Goal: Task Accomplishment & Management: Use online tool/utility

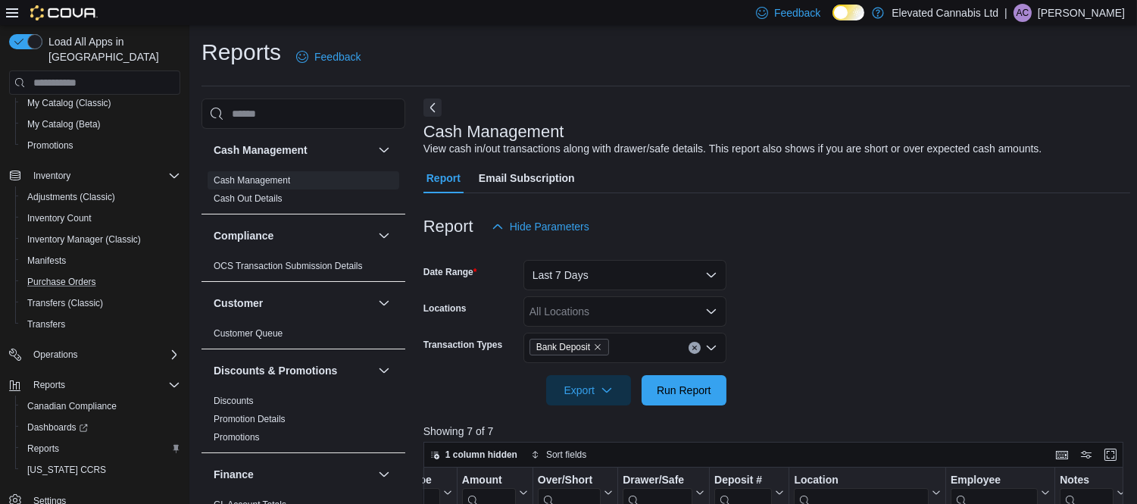
scroll to position [212, 0]
click at [36, 441] on span "Reports" at bounding box center [43, 447] width 32 height 12
click at [46, 377] on span "Reports" at bounding box center [49, 383] width 32 height 12
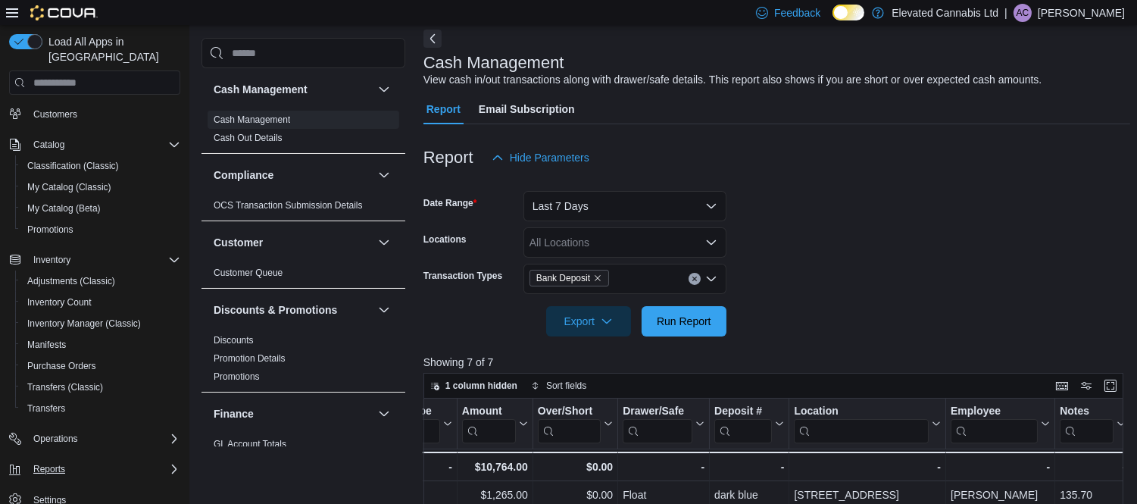
scroll to position [114, 0]
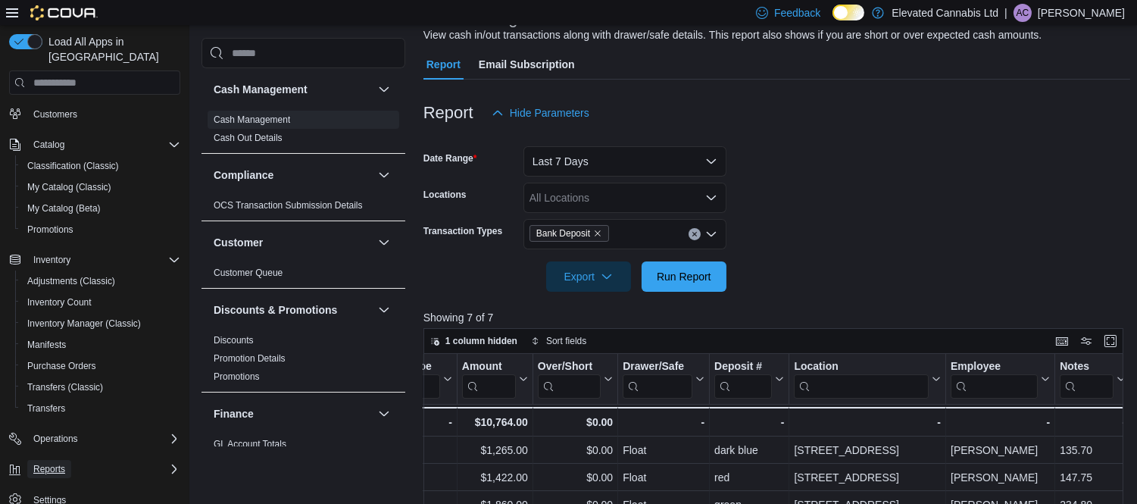
click at [49, 463] on span "Reports" at bounding box center [49, 469] width 32 height 12
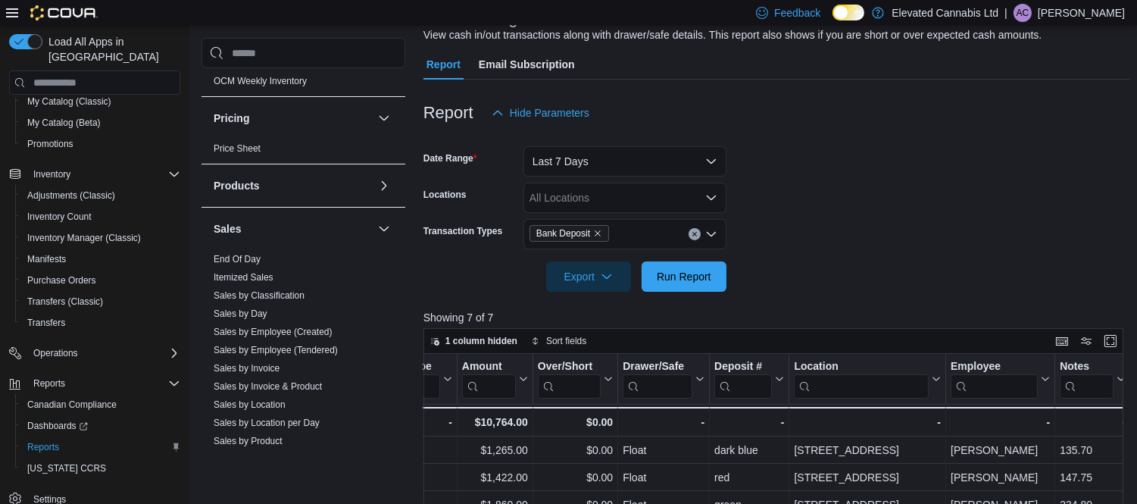
scroll to position [839, 0]
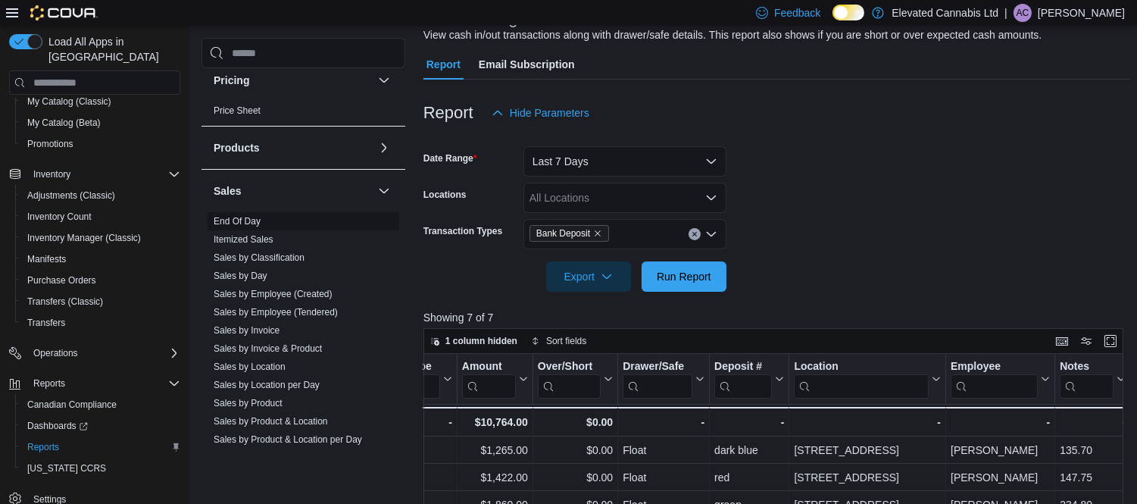
click at [250, 221] on link "End Of Day" at bounding box center [237, 221] width 47 height 11
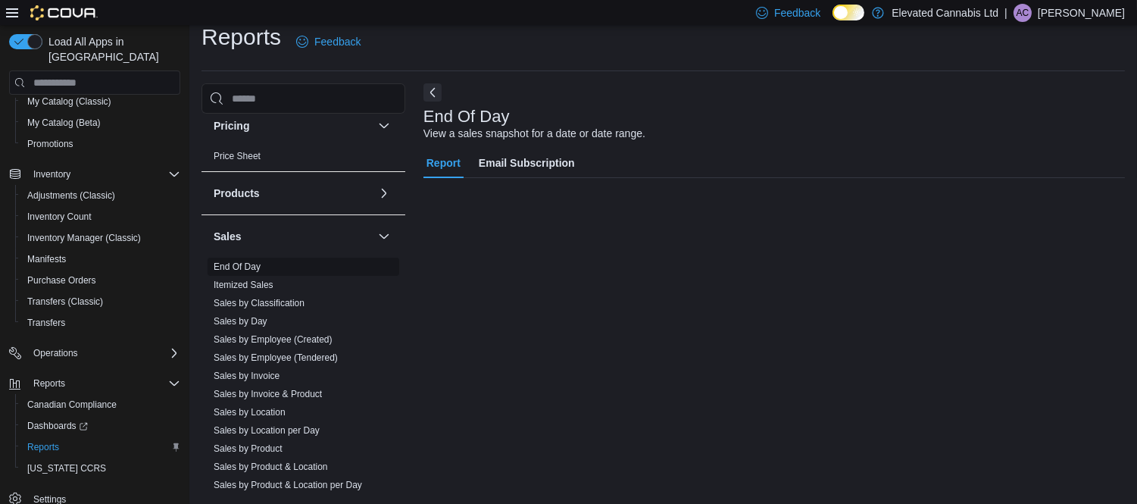
scroll to position [15, 0]
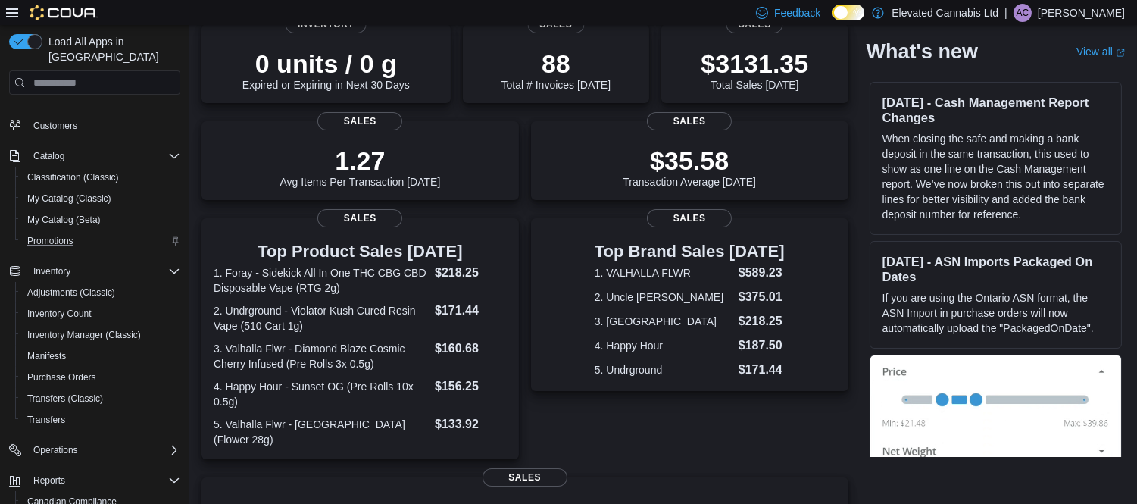
scroll to position [212, 0]
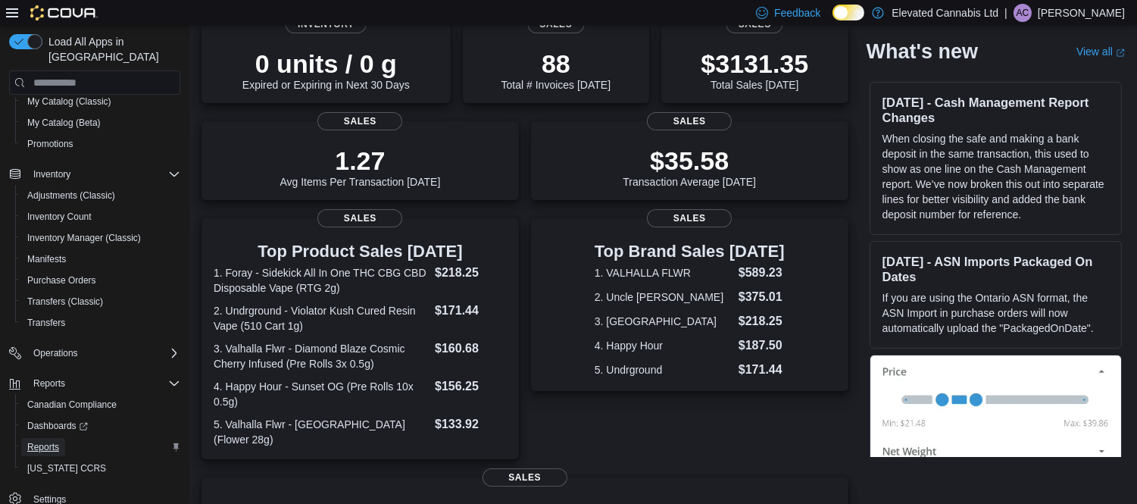
click at [44, 441] on span "Reports" at bounding box center [43, 447] width 32 height 12
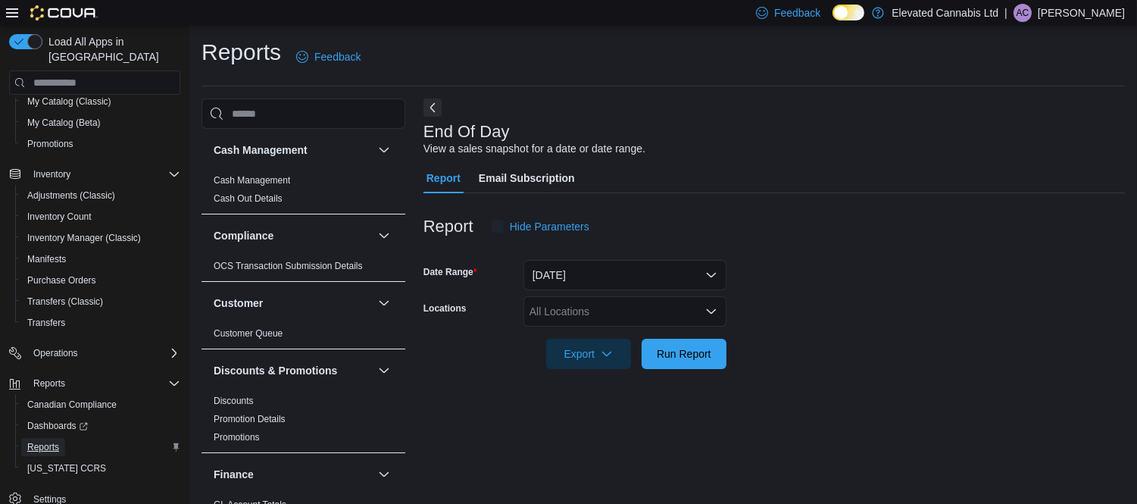
scroll to position [15, 0]
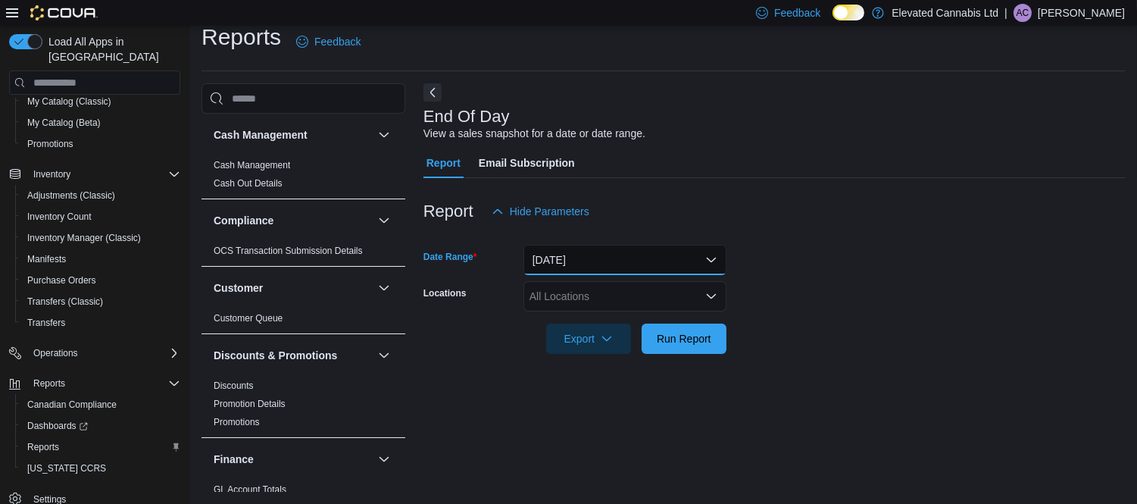
click at [586, 273] on button "Today" at bounding box center [624, 260] width 203 height 30
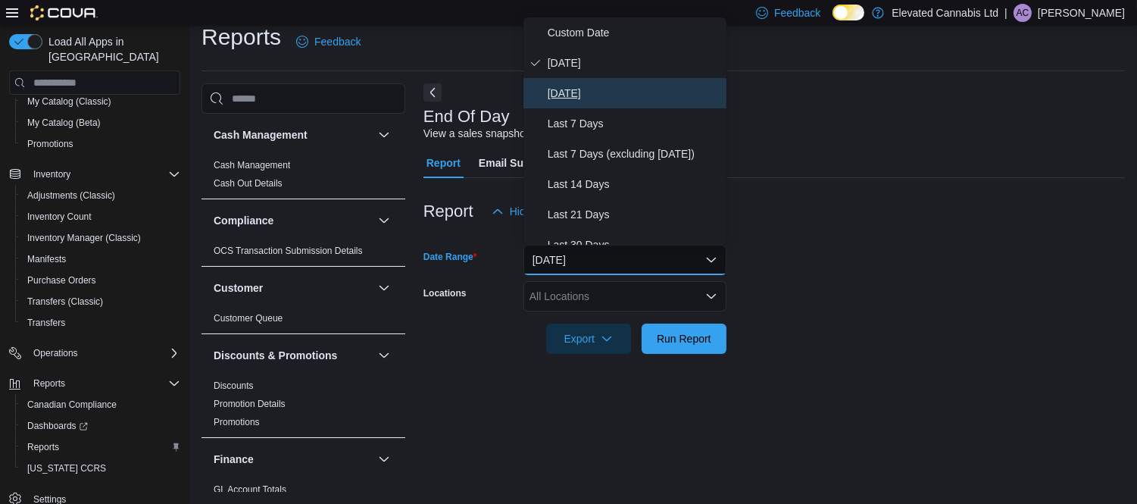
click at [584, 92] on span "Yesterday" at bounding box center [634, 93] width 173 height 18
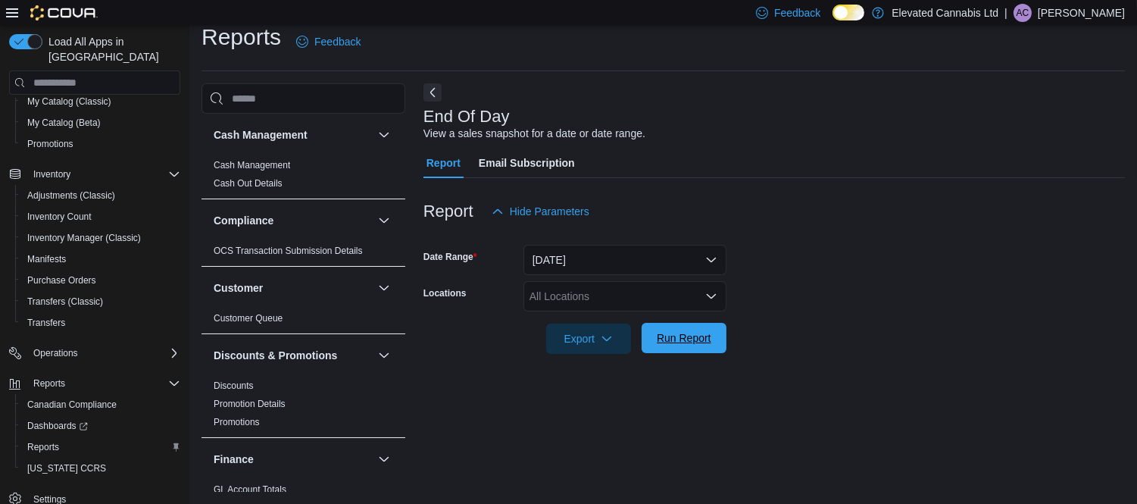
click at [667, 342] on span "Run Report" at bounding box center [684, 337] width 55 height 15
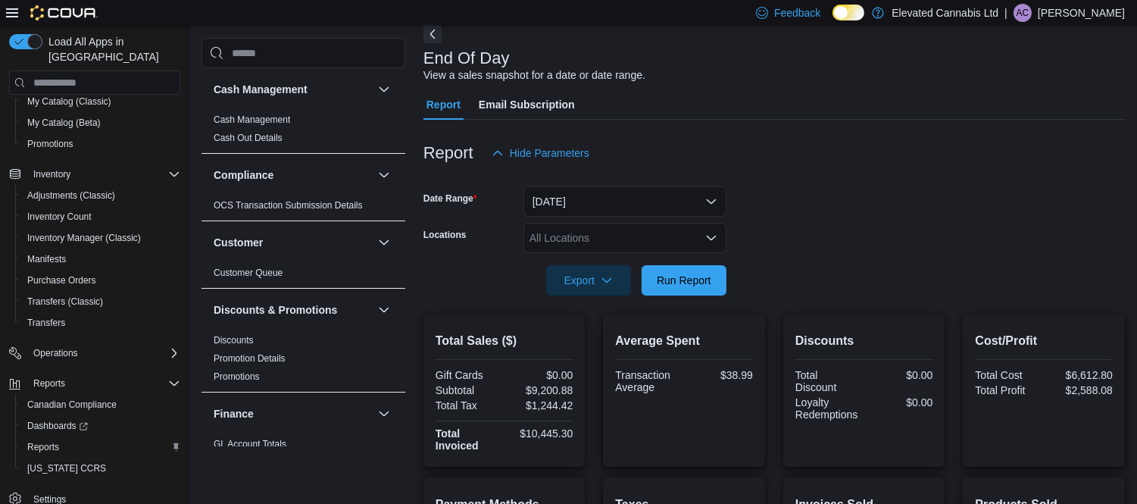
scroll to position [56, 0]
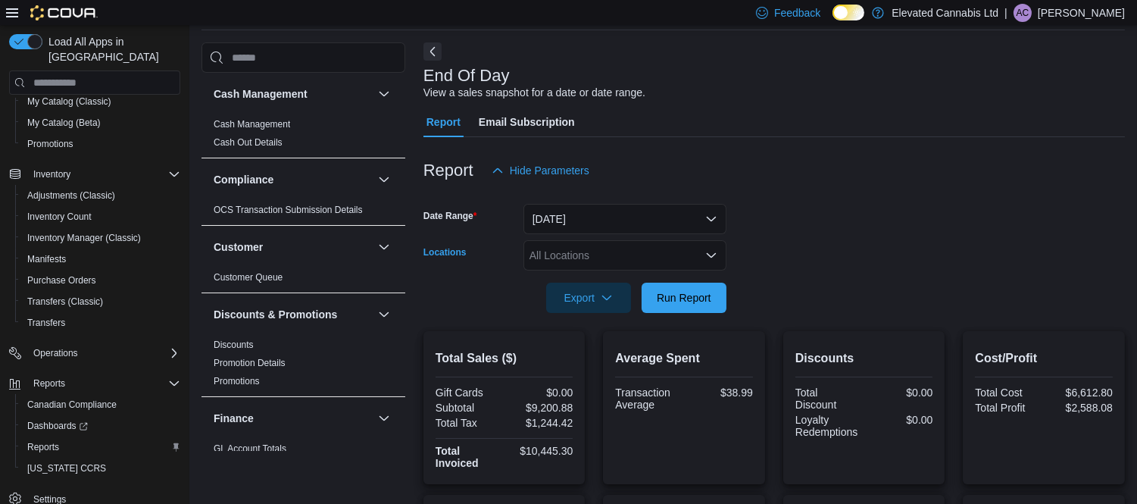
click at [607, 252] on div "All Locations" at bounding box center [624, 255] width 203 height 30
click at [841, 201] on div at bounding box center [773, 195] width 701 height 18
click at [263, 120] on link "Cash Management" at bounding box center [252, 124] width 77 height 11
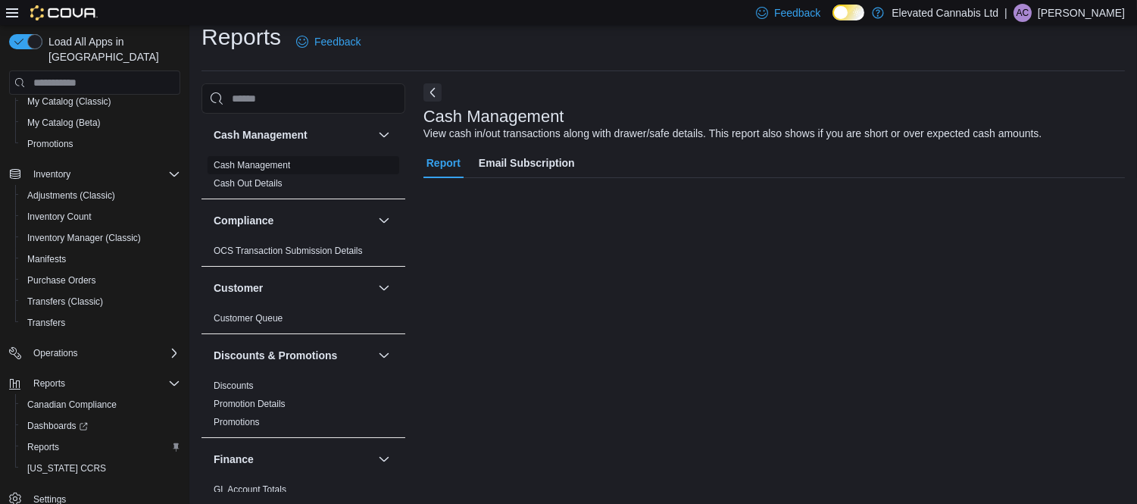
scroll to position [15, 0]
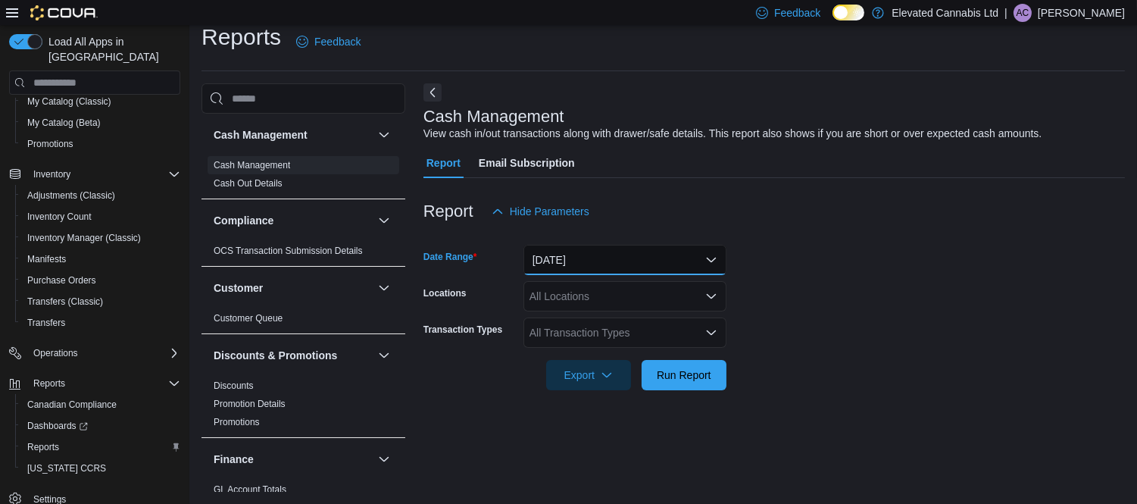
click at [665, 267] on button "Today" at bounding box center [624, 260] width 203 height 30
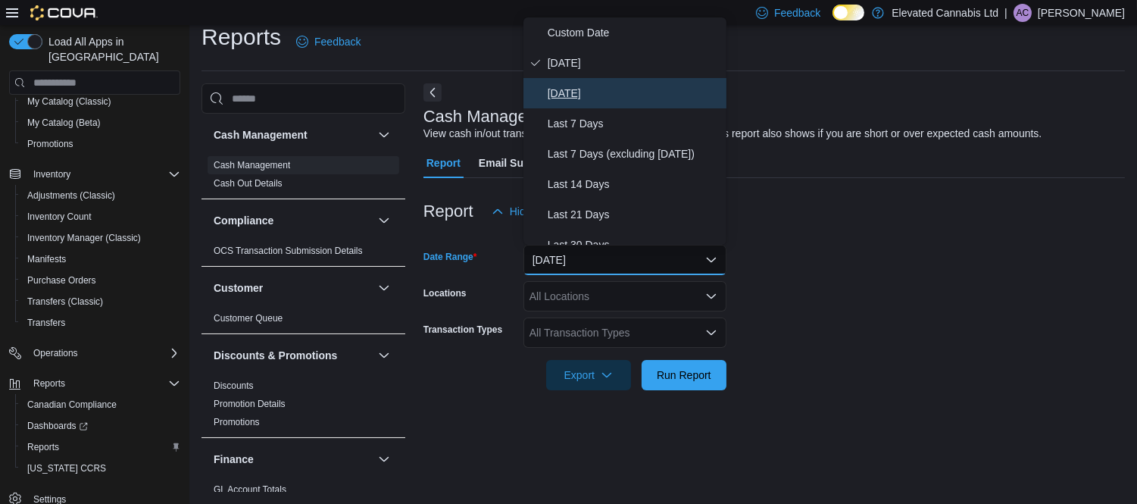
click at [574, 92] on span "Yesterday" at bounding box center [634, 93] width 173 height 18
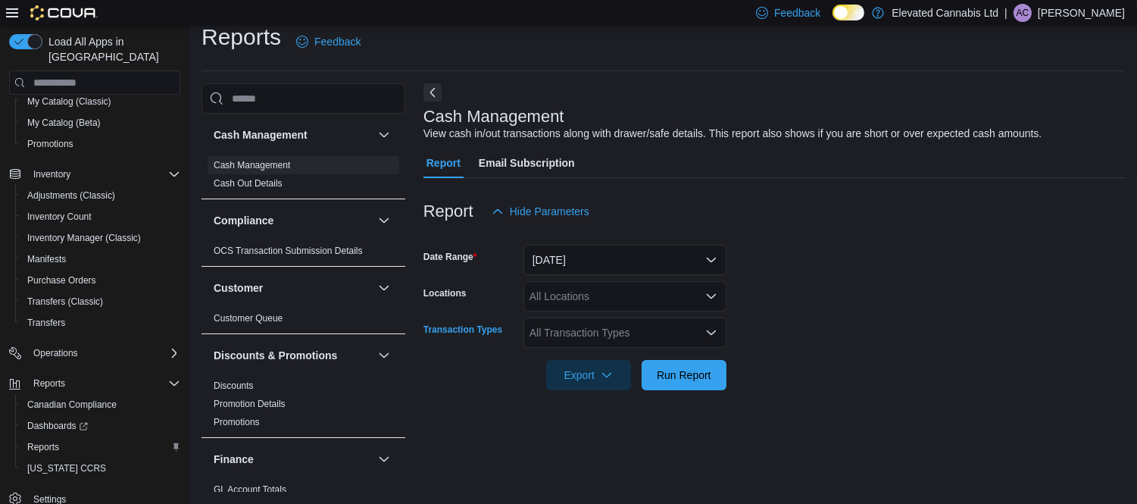
click at [701, 329] on div "All Transaction Types" at bounding box center [624, 332] width 203 height 30
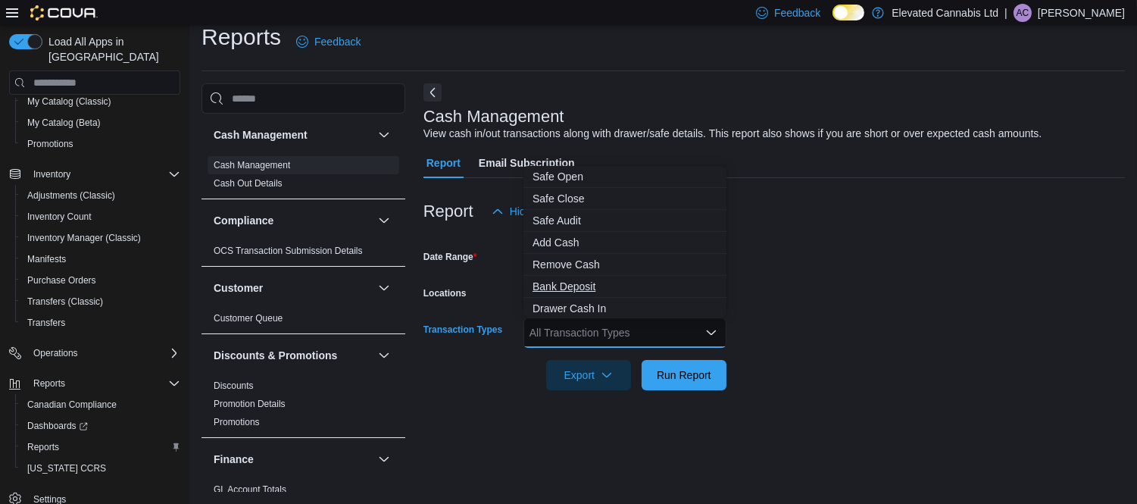
click at [557, 276] on button "Bank Deposit" at bounding box center [624, 287] width 203 height 22
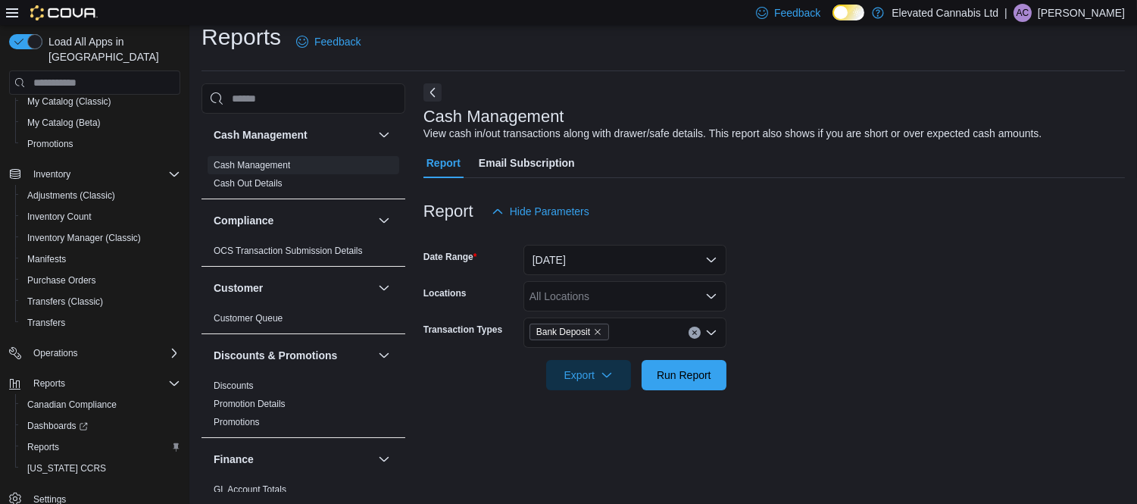
click at [854, 267] on form "Date Range Yesterday Locations All Locations Transaction Types Bank Deposit Exp…" at bounding box center [773, 308] width 701 height 164
click at [678, 379] on span "Run Report" at bounding box center [684, 374] width 55 height 15
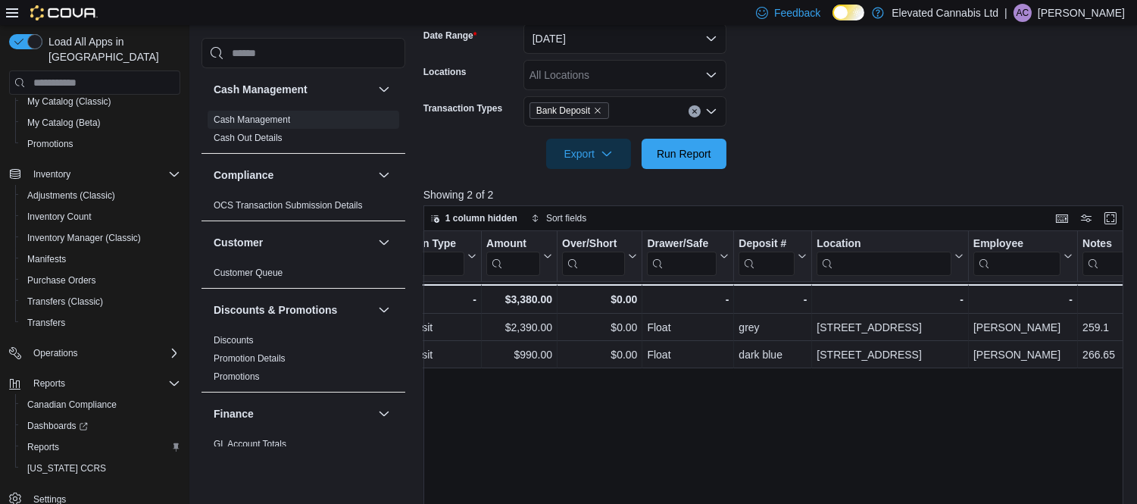
scroll to position [0, 360]
